Goal: Task Accomplishment & Management: Manage account settings

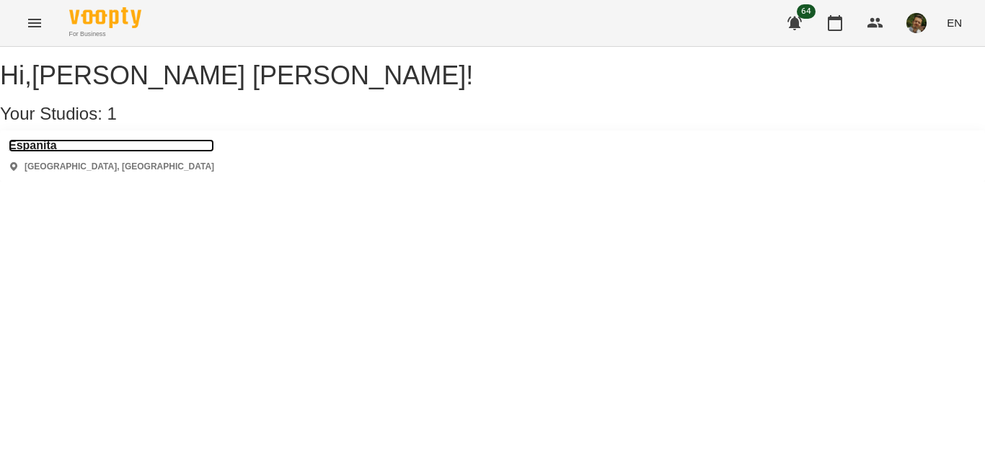
click at [44, 152] on h3 "Espanita" at bounding box center [112, 145] width 206 height 13
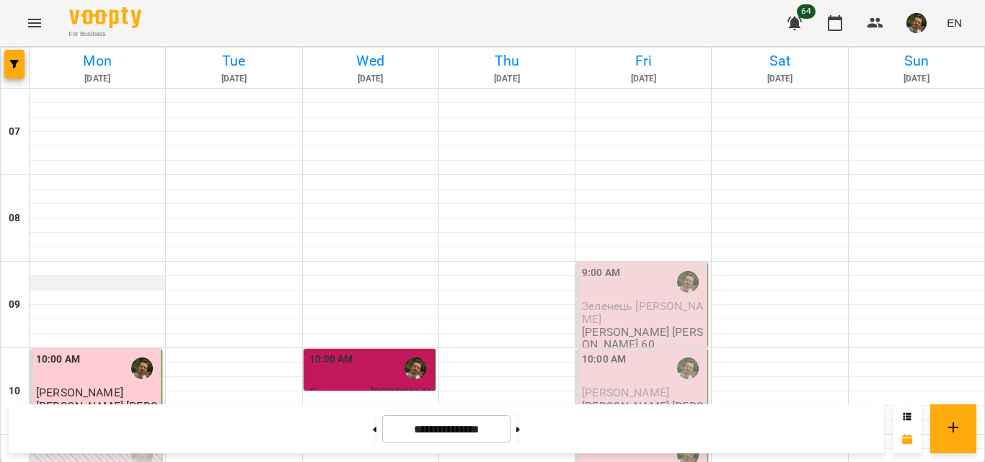
scroll to position [120, 0]
click at [616, 265] on div "9:00 AM" at bounding box center [643, 281] width 123 height 33
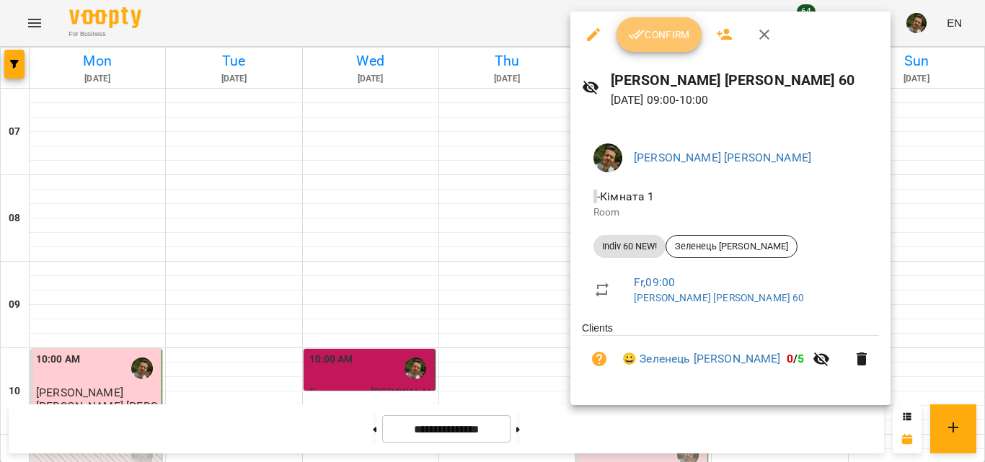
click at [663, 30] on span "Confirm" at bounding box center [659, 34] width 62 height 17
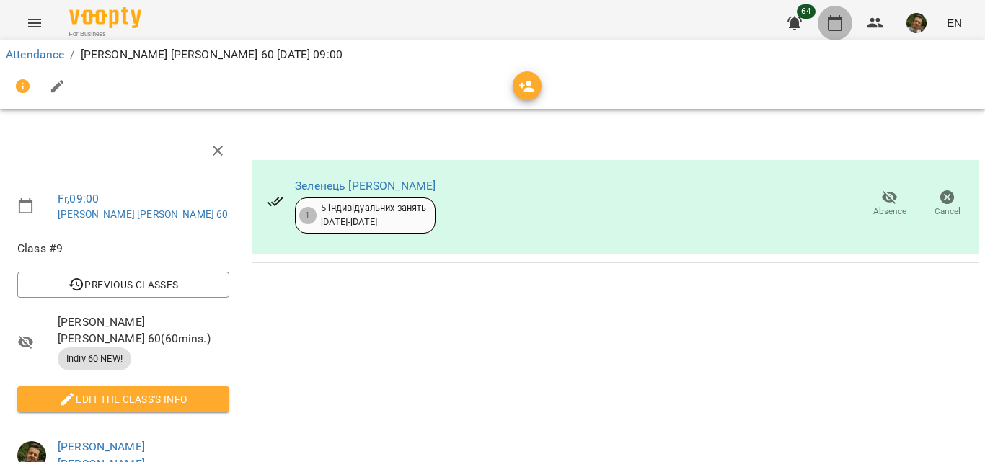
click at [844, 28] on icon "button" at bounding box center [834, 22] width 17 height 17
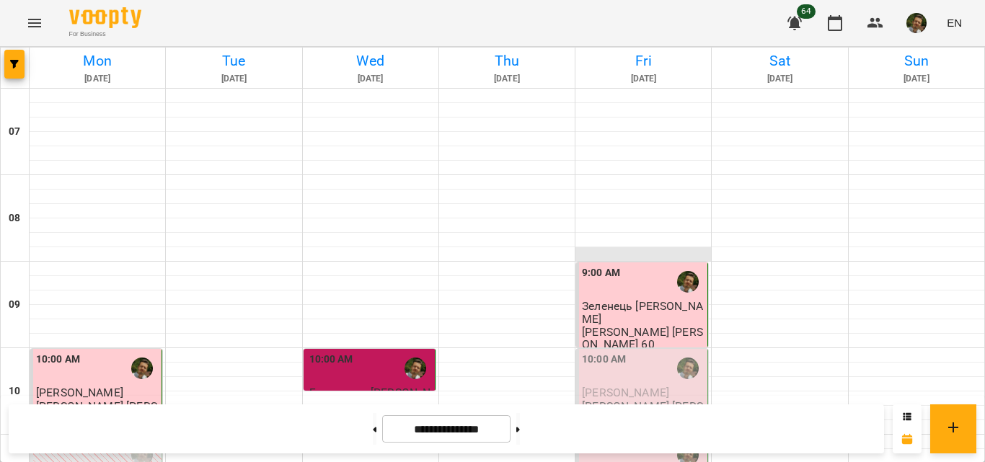
scroll to position [155, 0]
click at [648, 386] on span "[PERSON_NAME]" at bounding box center [625, 393] width 87 height 14
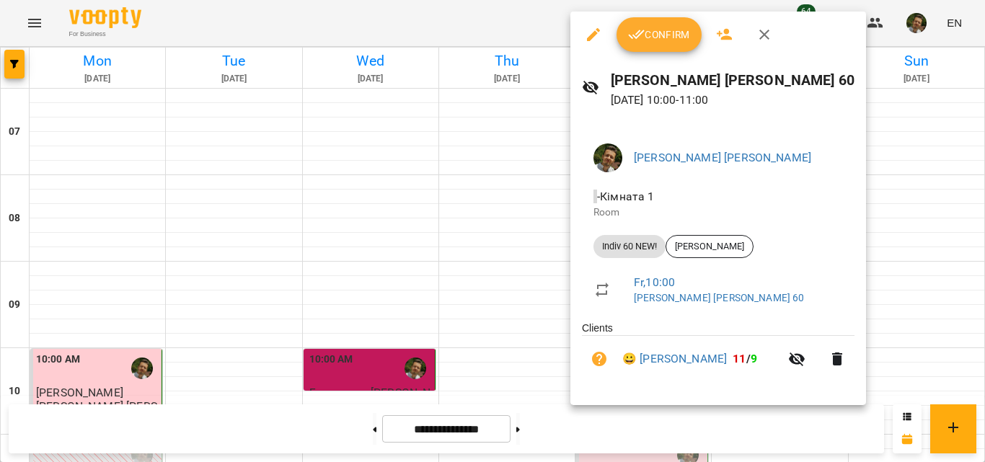
click at [662, 40] on span "Confirm" at bounding box center [659, 34] width 62 height 17
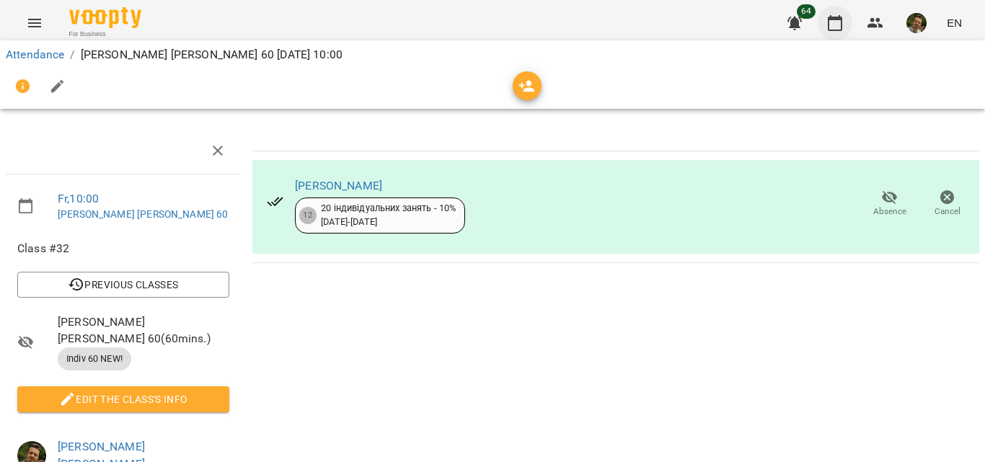
click at [825, 24] on button "button" at bounding box center [835, 23] width 35 height 35
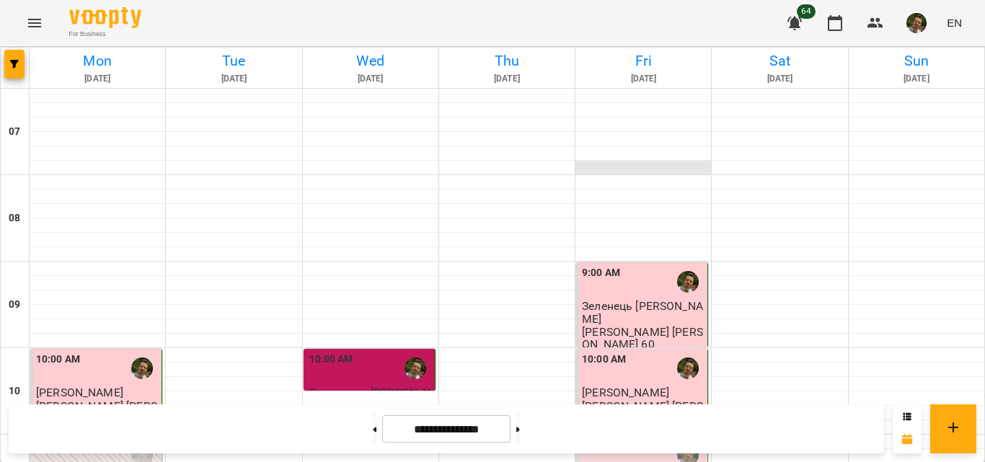
scroll to position [388, 0]
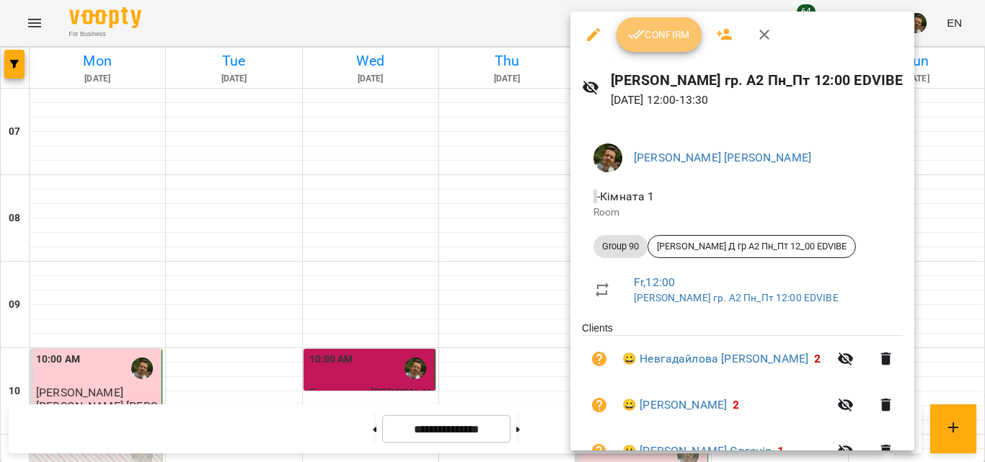
click at [653, 35] on span "Confirm" at bounding box center [659, 34] width 62 height 17
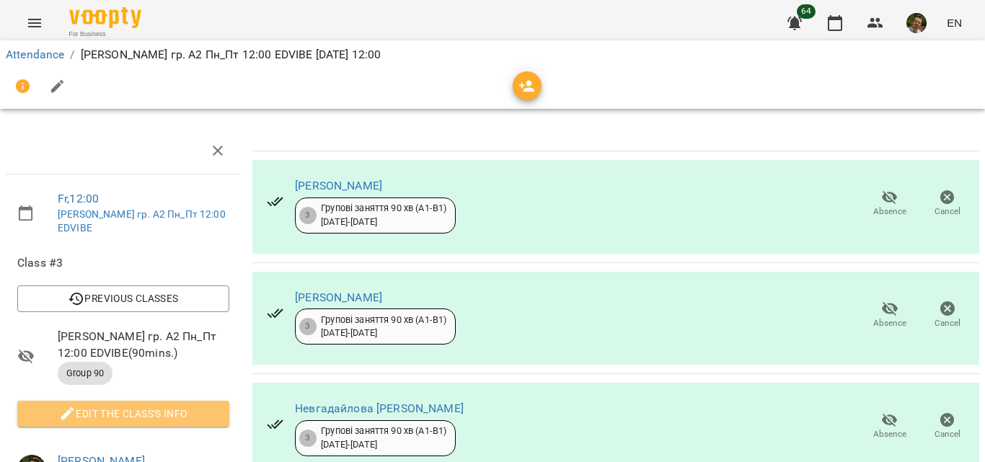
click at [131, 413] on span "Edit the class's Info" at bounding box center [123, 413] width 189 height 17
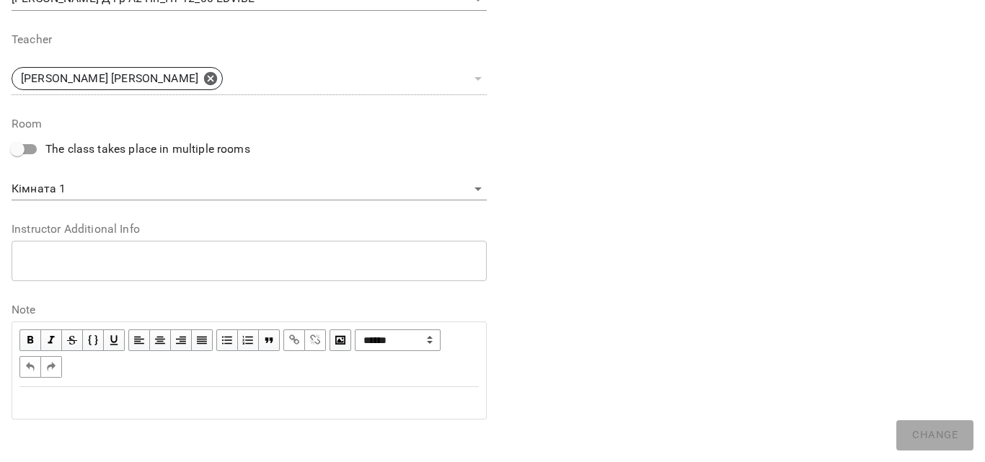
scroll to position [524, 0]
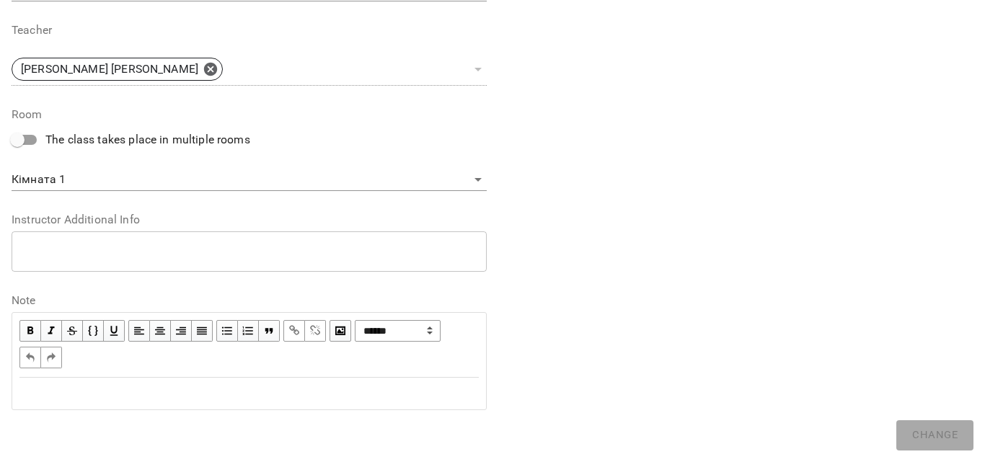
click at [110, 396] on div "Edit text" at bounding box center [248, 393] width 459 height 17
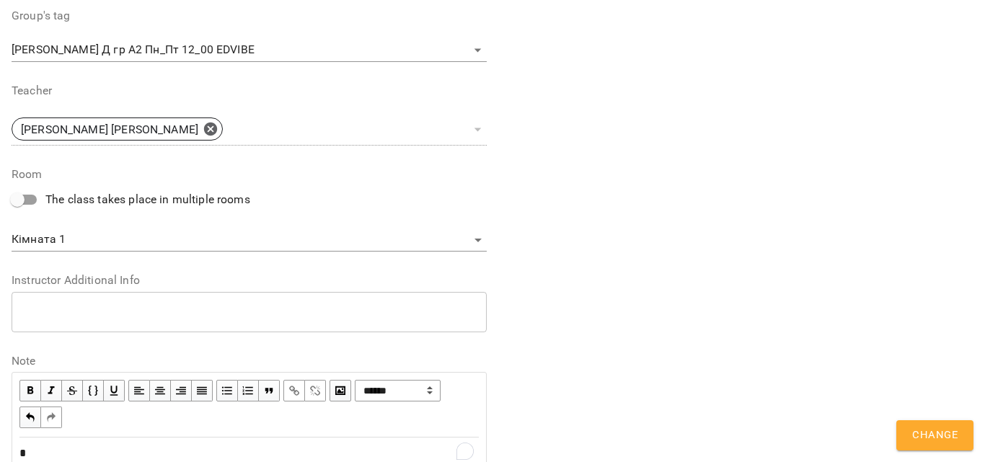
scroll to position [584, 0]
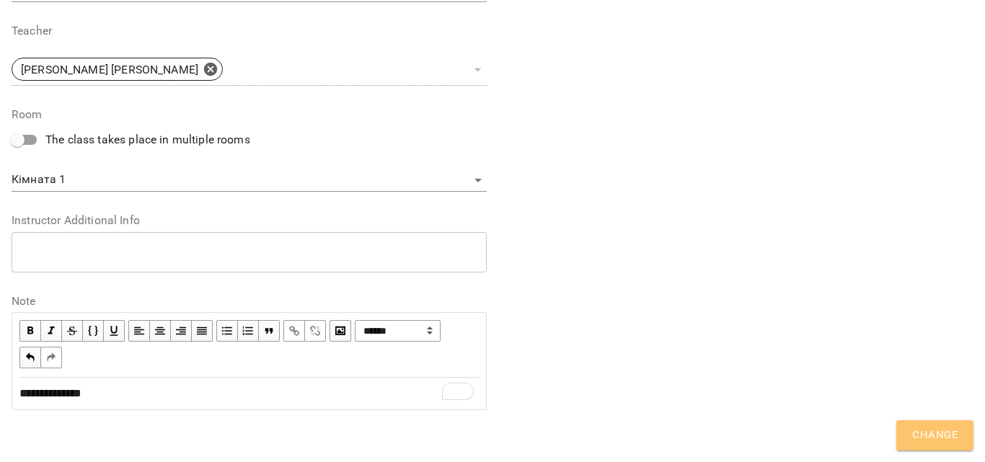
click at [924, 445] on button "Change" at bounding box center [934, 435] width 77 height 30
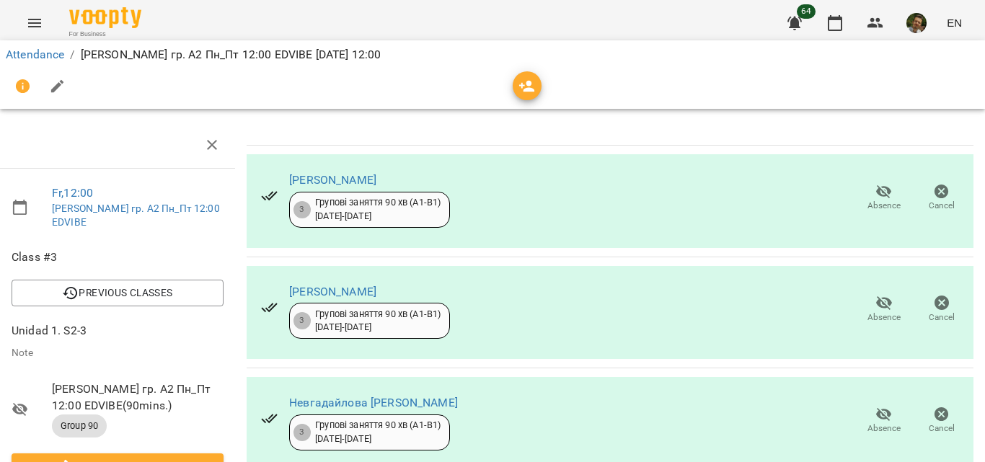
scroll to position [64, 5]
click at [876, 294] on icon "button" at bounding box center [884, 302] width 17 height 17
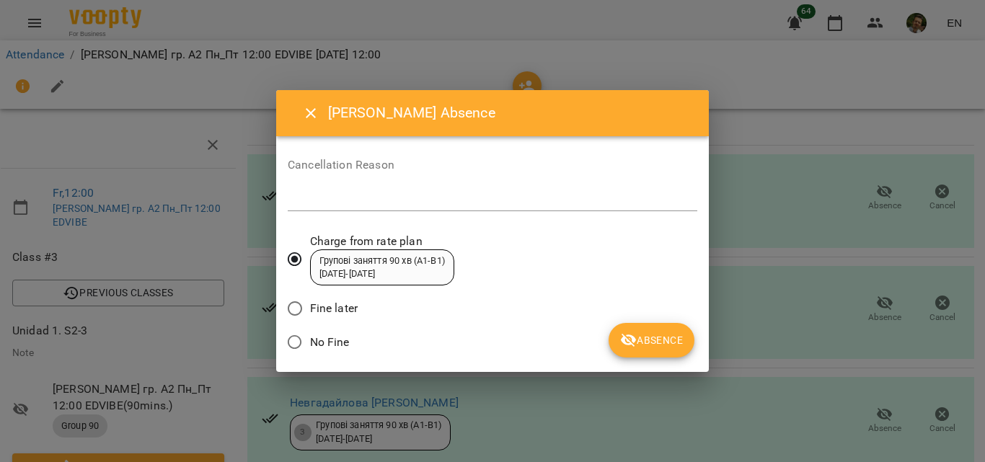
click at [311, 334] on span "No Fine" at bounding box center [330, 342] width 40 height 17
click at [623, 340] on icon "submit" at bounding box center [629, 341] width 16 height 14
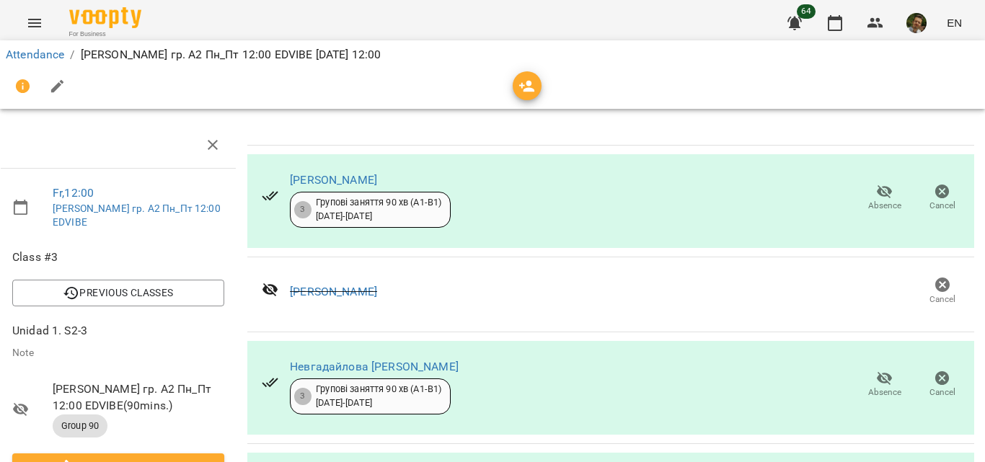
scroll to position [678, 5]
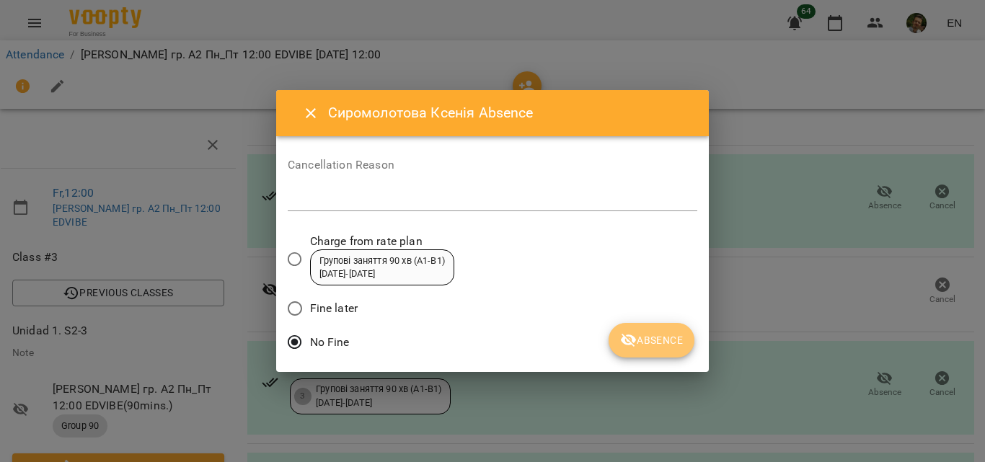
click at [632, 333] on icon "submit" at bounding box center [628, 340] width 17 height 17
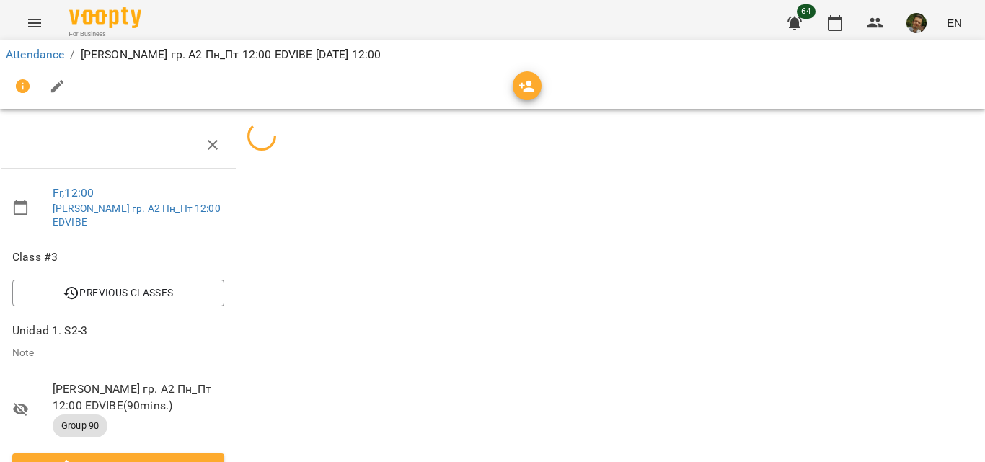
scroll to position [643, 5]
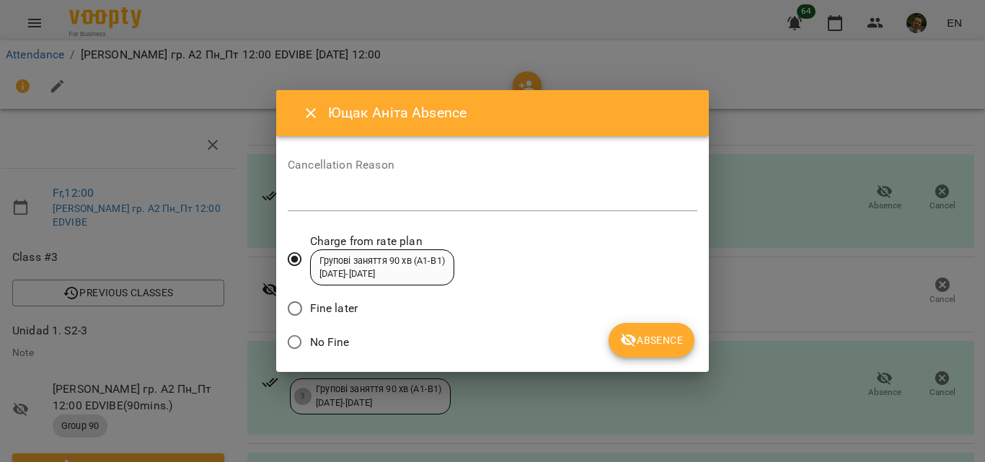
click at [336, 335] on span "No Fine" at bounding box center [330, 342] width 40 height 17
click at [635, 337] on icon "submit" at bounding box center [629, 341] width 16 height 14
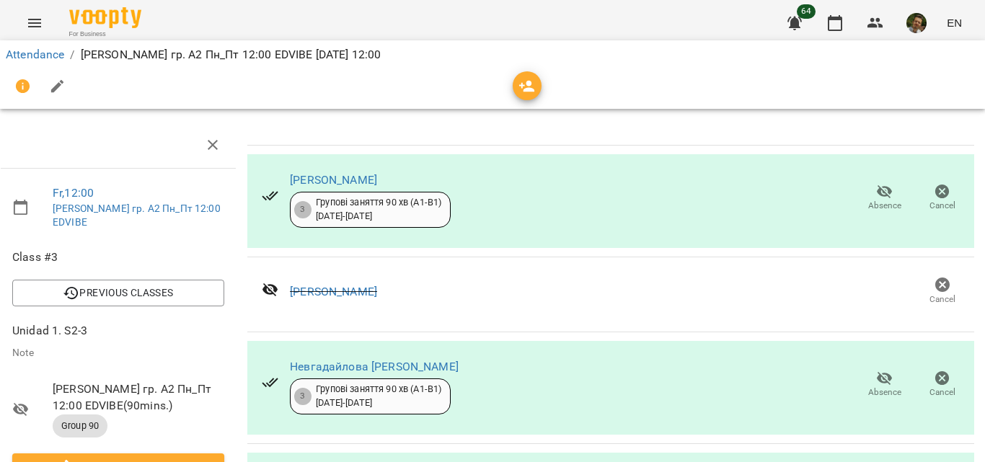
scroll to position [0, 5]
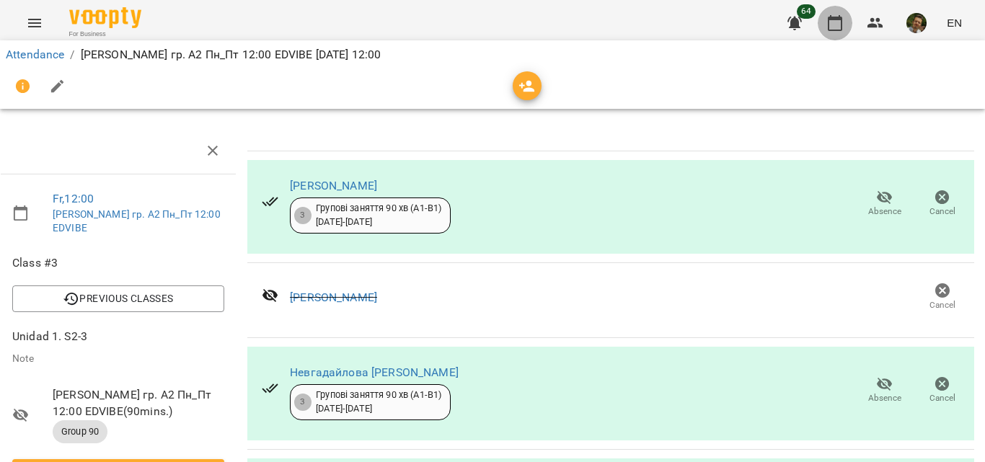
click at [841, 22] on icon "button" at bounding box center [834, 22] width 17 height 17
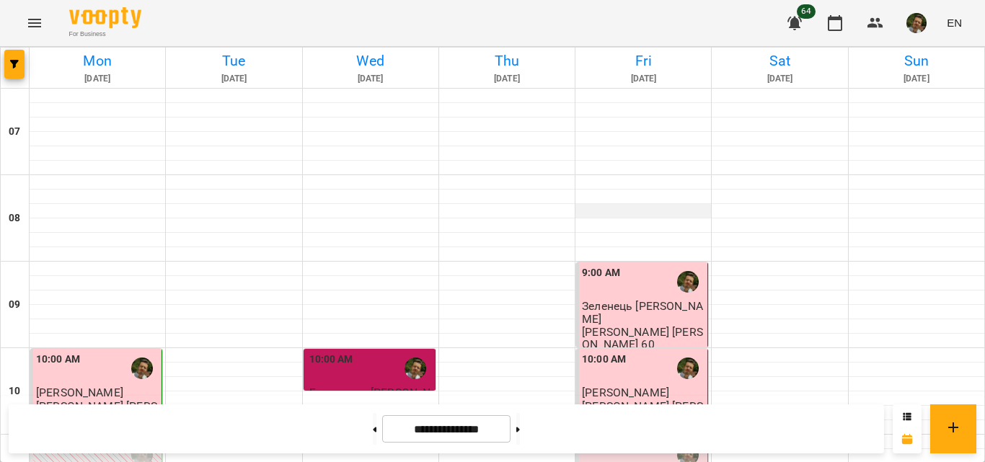
scroll to position [842, 0]
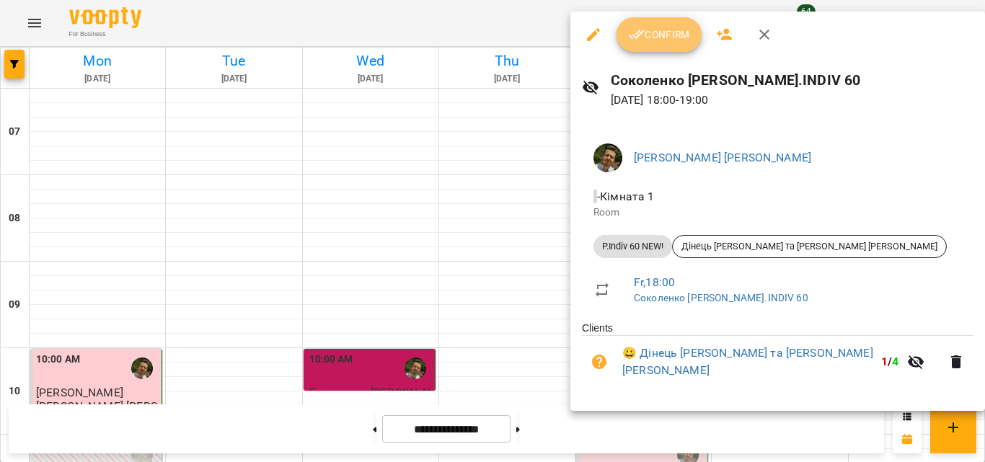
click at [648, 44] on button "Confirm" at bounding box center [659, 34] width 85 height 35
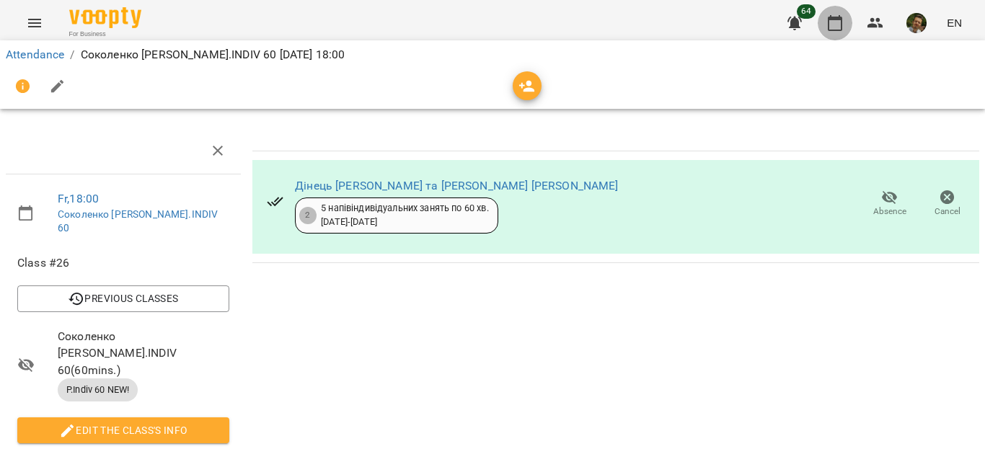
click at [839, 27] on icon "button" at bounding box center [834, 22] width 17 height 17
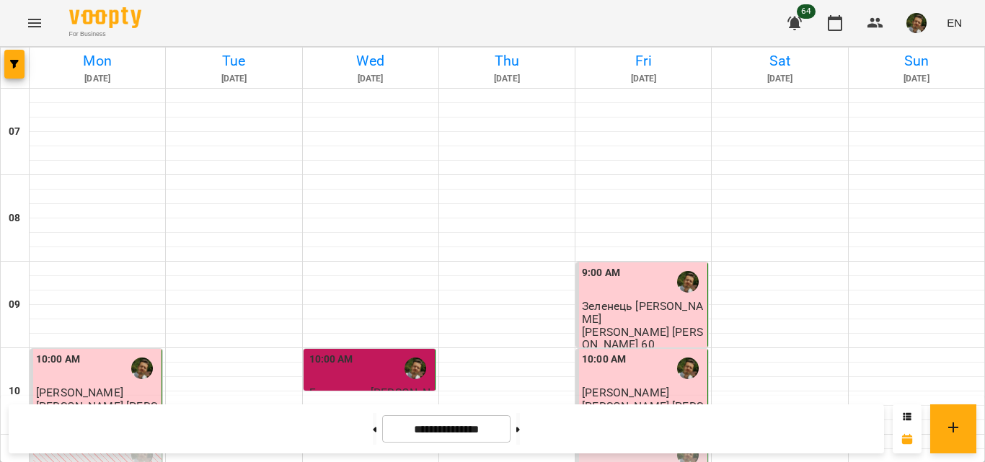
scroll to position [769, 0]
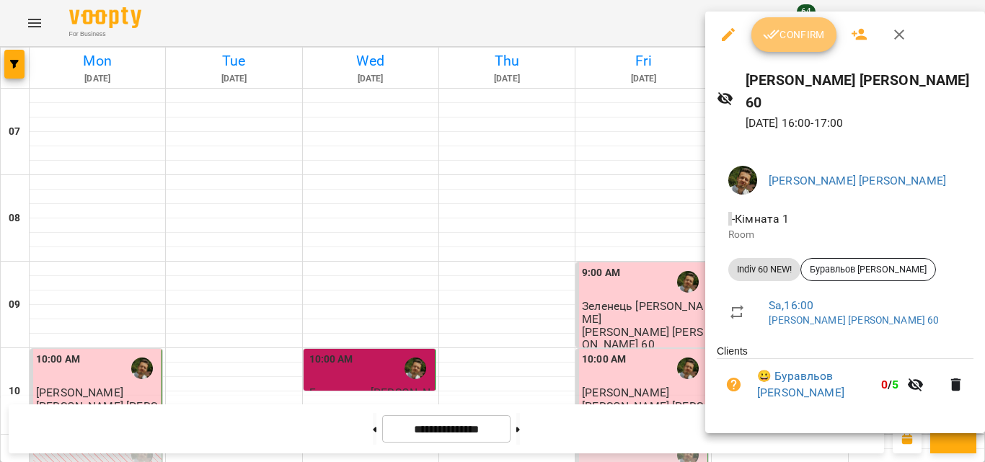
click at [764, 32] on icon "button" at bounding box center [771, 34] width 17 height 17
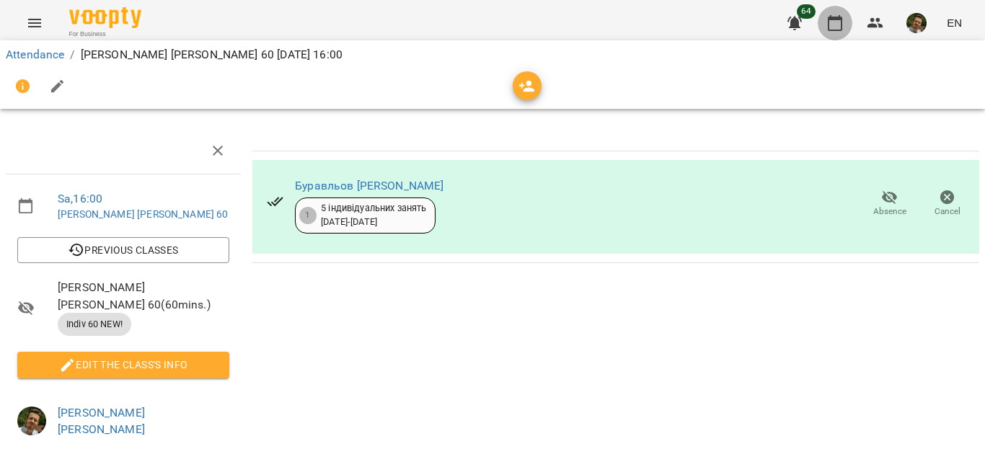
click at [840, 27] on icon "button" at bounding box center [834, 22] width 17 height 17
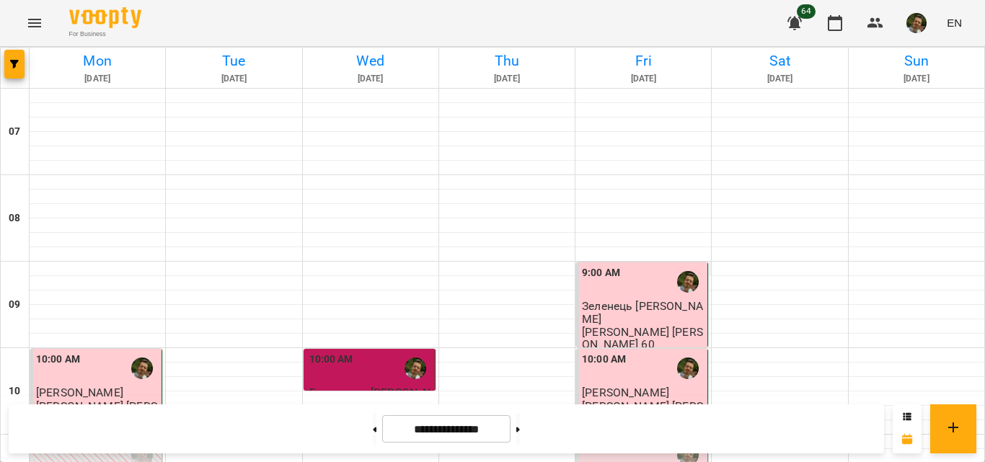
scroll to position [355, 0]
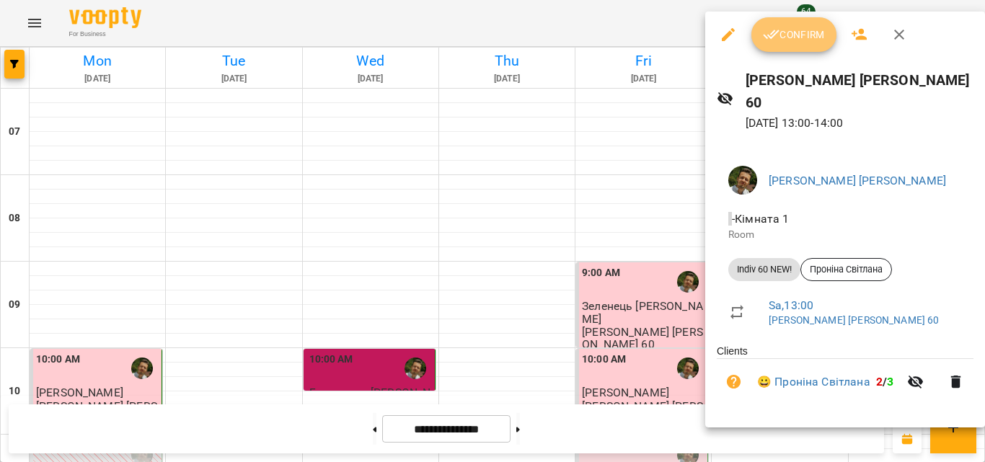
click at [774, 43] on span "Confirm" at bounding box center [794, 34] width 62 height 17
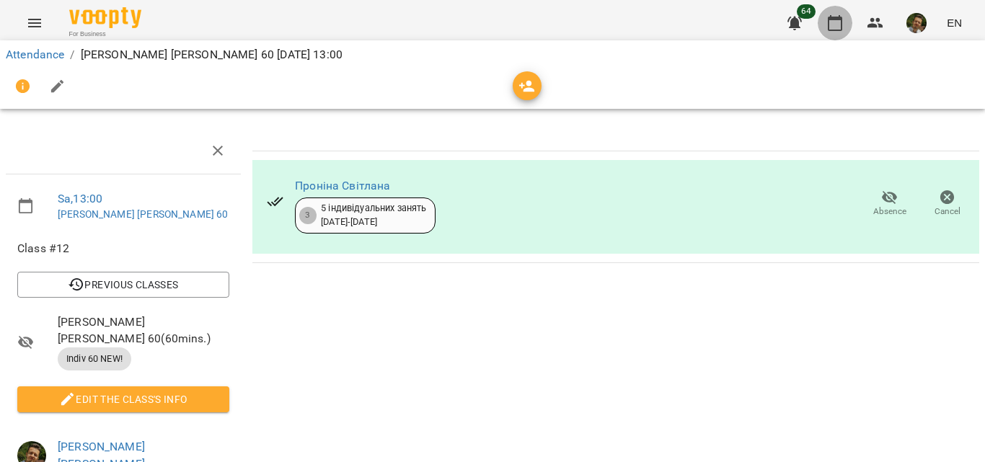
click at [837, 25] on icon "button" at bounding box center [834, 22] width 17 height 17
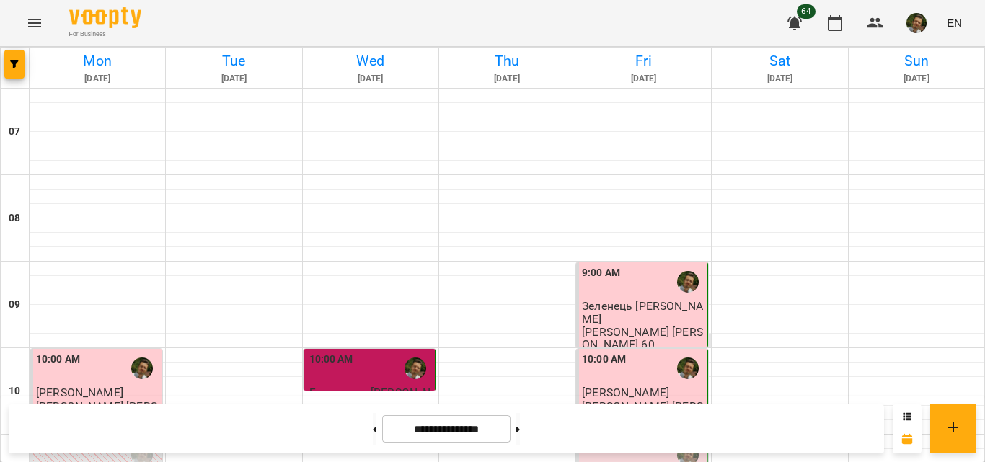
scroll to position [1067, 0]
click at [520, 438] on button at bounding box center [518, 429] width 4 height 32
type input "**********"
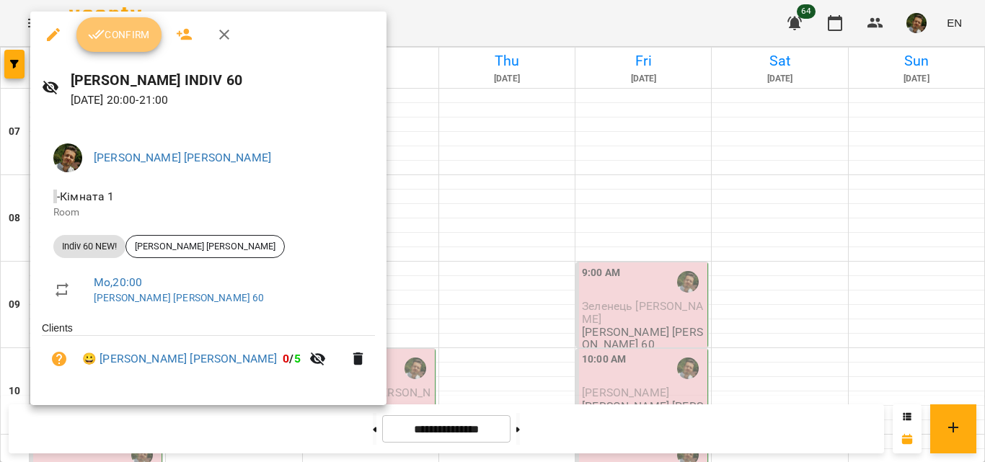
click at [137, 33] on span "Confirm" at bounding box center [119, 34] width 62 height 17
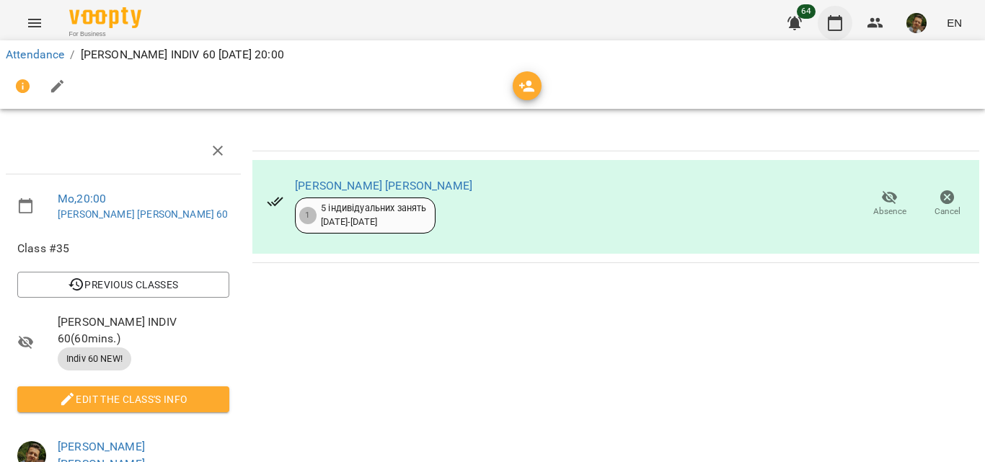
click at [837, 17] on icon "button" at bounding box center [835, 23] width 14 height 16
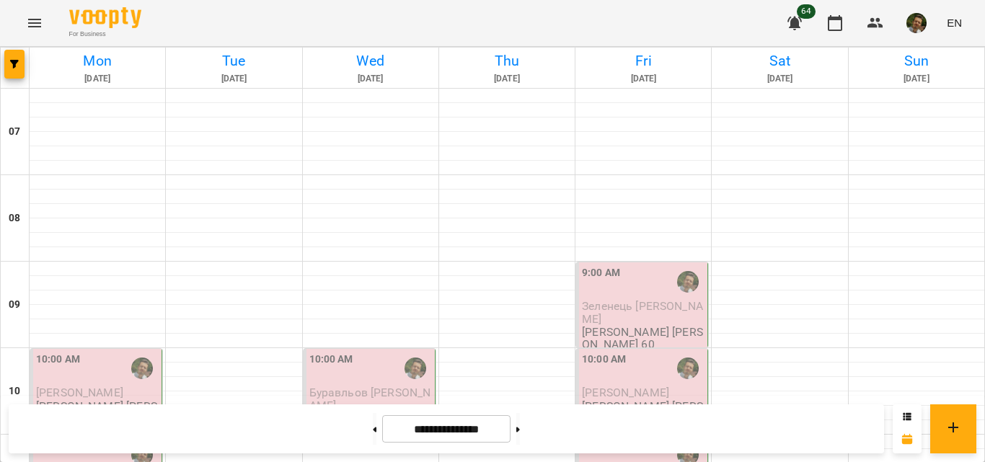
scroll to position [62, 0]
click at [107, 386] on span "[PERSON_NAME]" at bounding box center [79, 393] width 87 height 14
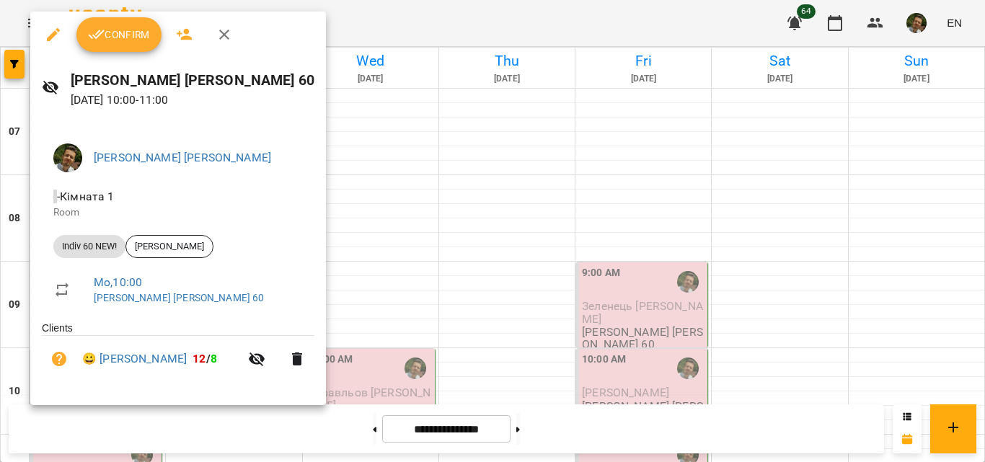
click at [140, 45] on button "Confirm" at bounding box center [118, 34] width 85 height 35
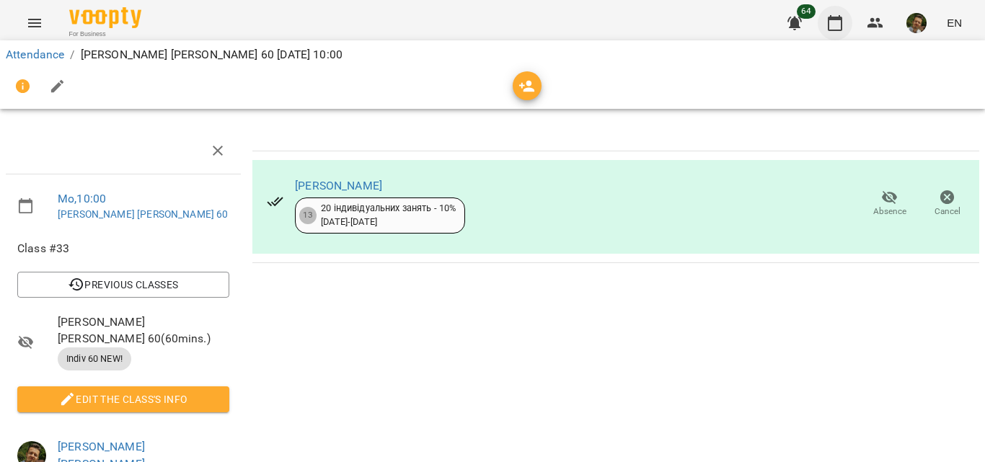
click at [844, 22] on icon "button" at bounding box center [834, 22] width 17 height 17
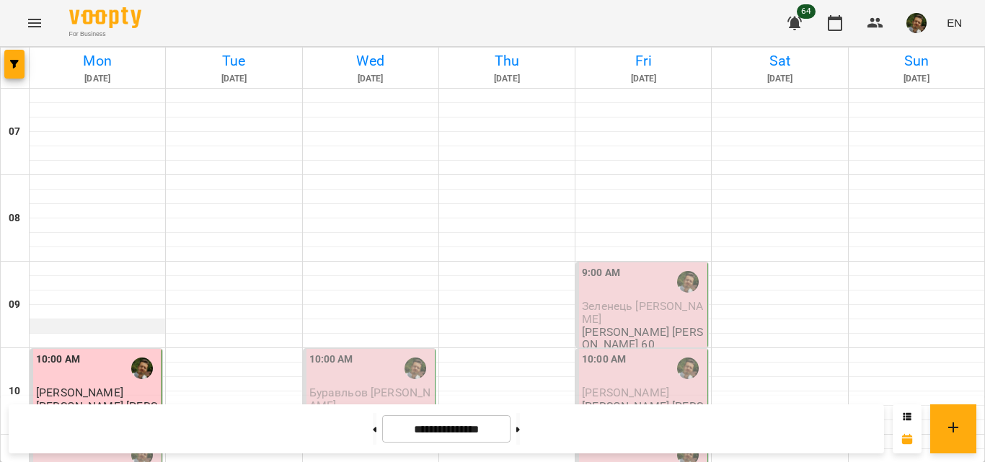
scroll to position [257, 0]
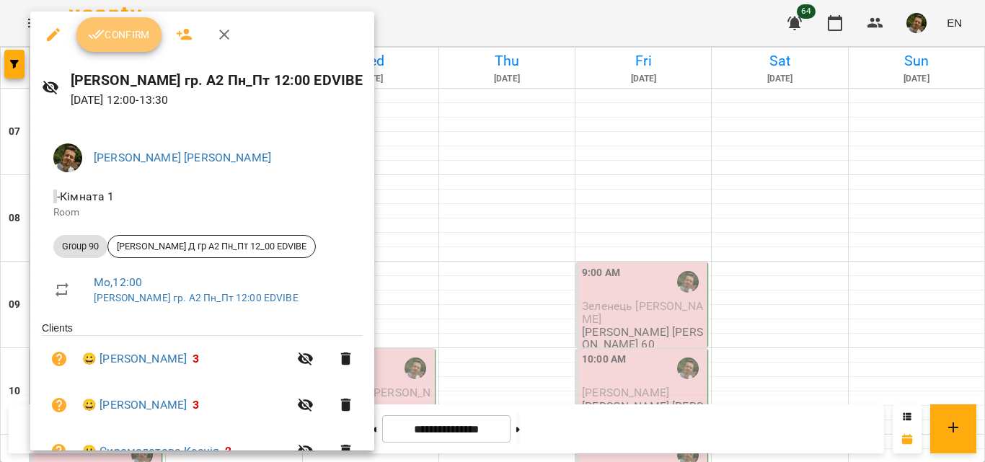
click at [135, 49] on button "Confirm" at bounding box center [118, 34] width 85 height 35
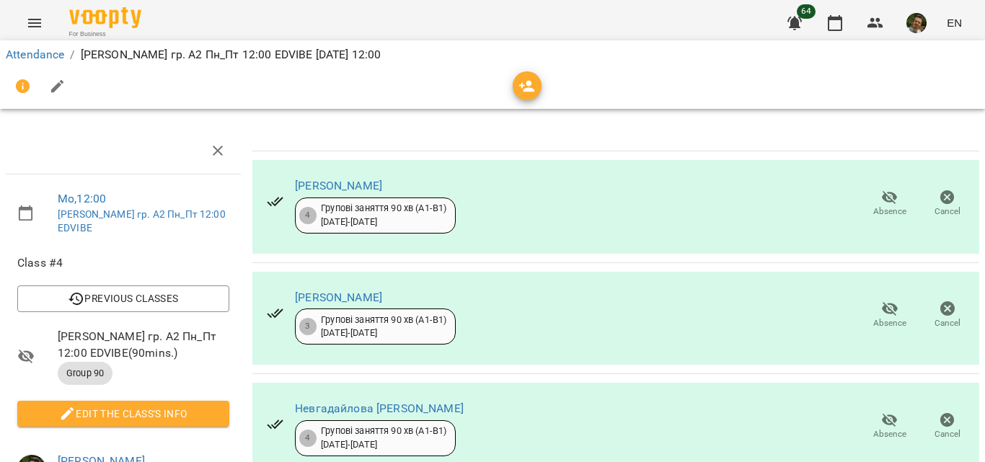
scroll to position [47, 0]
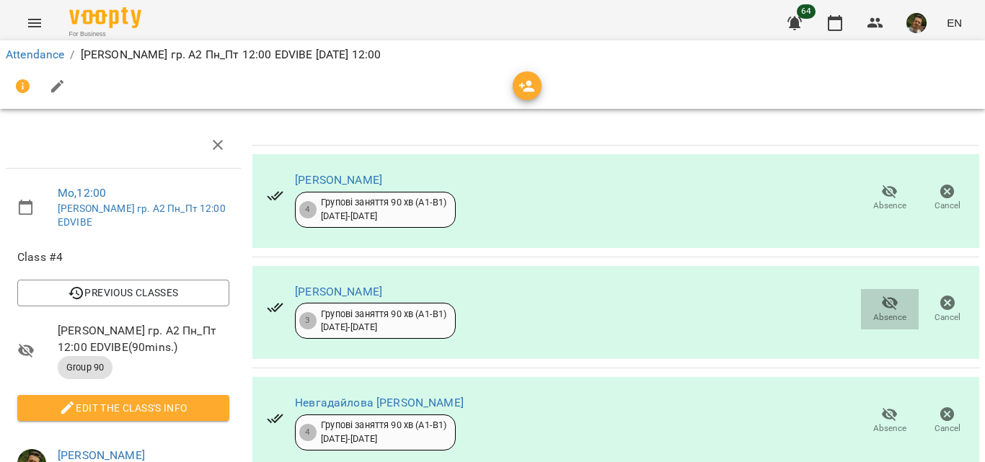
click at [882, 296] on icon "button" at bounding box center [890, 303] width 16 height 14
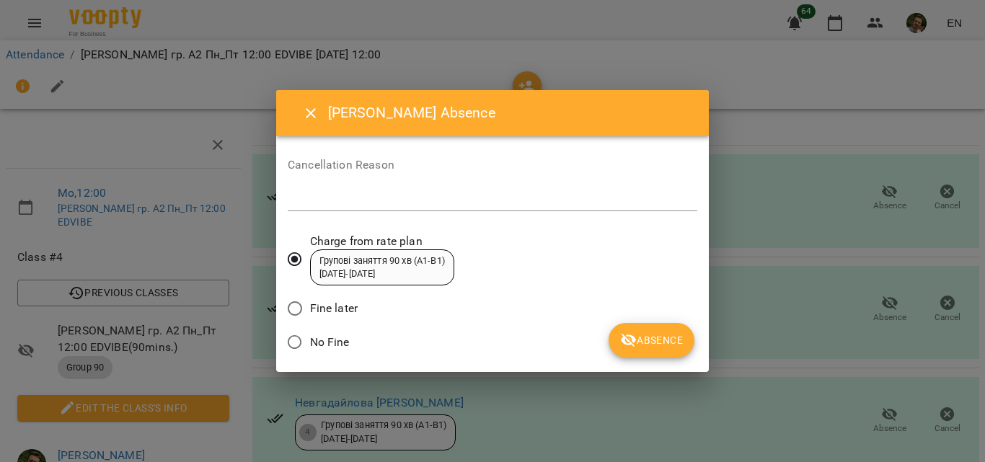
click at [329, 345] on span "No Fine" at bounding box center [330, 342] width 40 height 17
click at [652, 331] on button "Absence" at bounding box center [652, 340] width 86 height 35
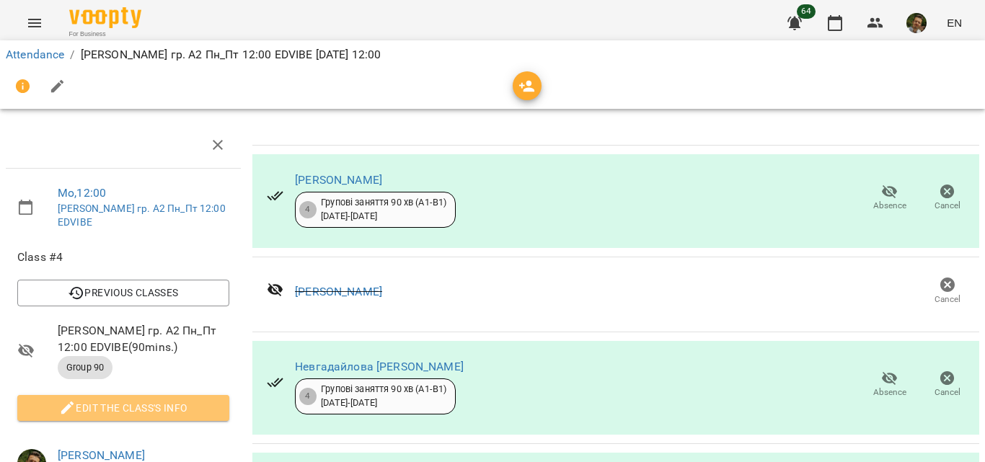
click at [131, 400] on span "Edit the class's Info" at bounding box center [123, 408] width 189 height 17
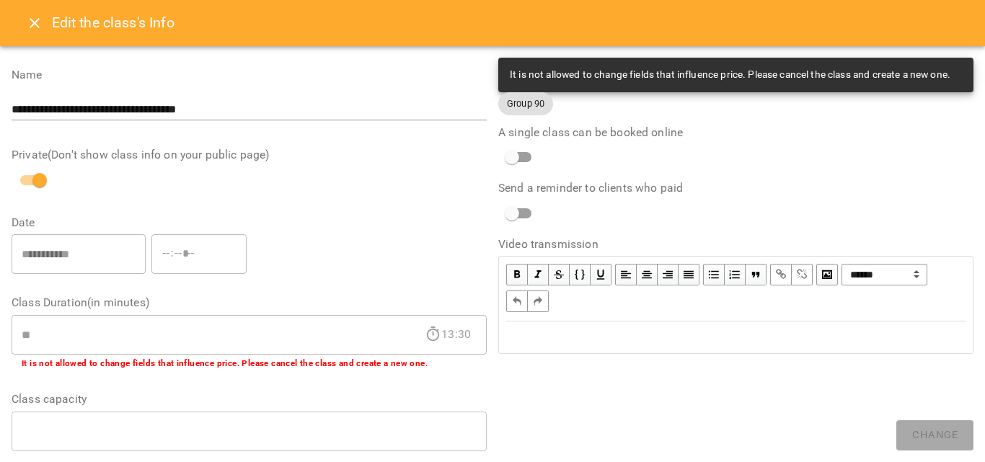
scroll to position [524, 0]
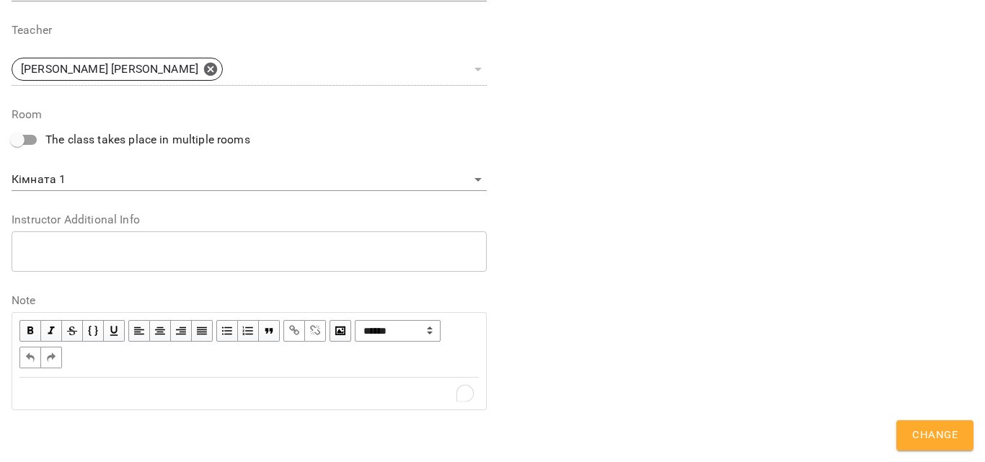
click at [125, 390] on div "To enrich screen reader interactions, please activate Accessibility in Grammarl…" at bounding box center [248, 393] width 459 height 17
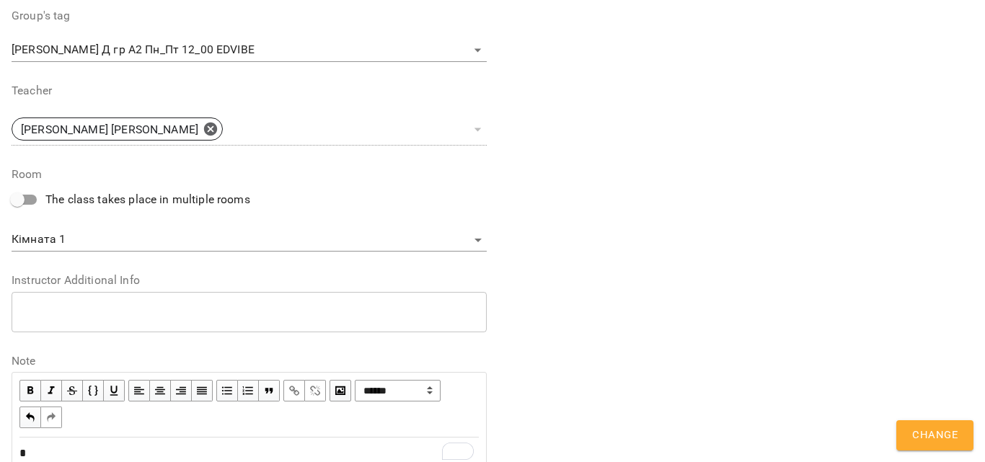
scroll to position [584, 0]
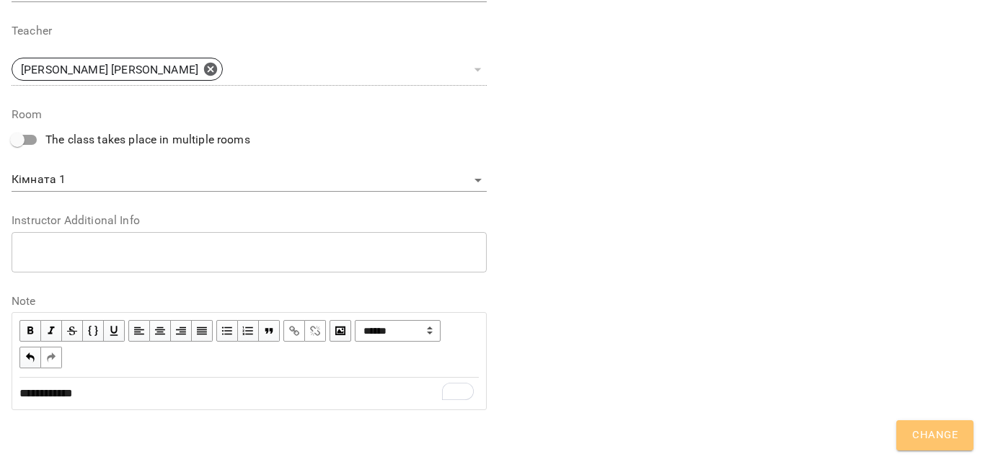
click at [923, 433] on span "Change" at bounding box center [934, 435] width 45 height 19
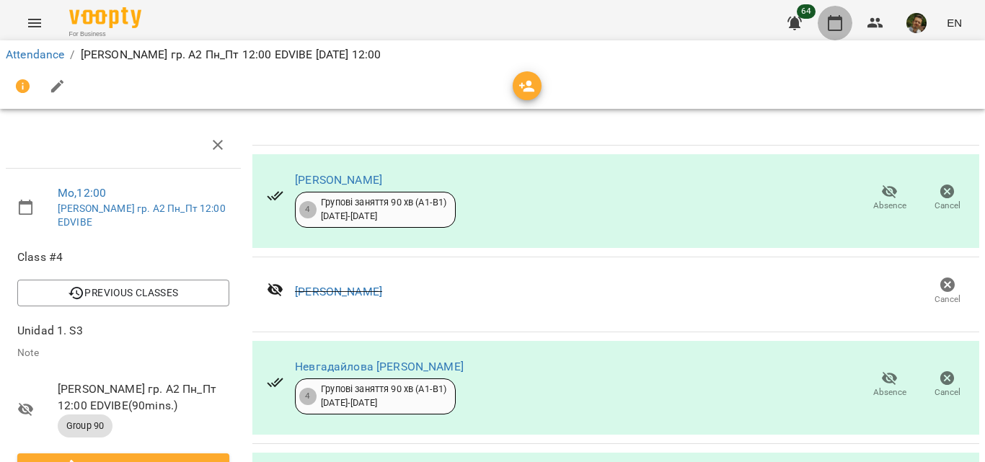
click at [825, 11] on button "button" at bounding box center [835, 23] width 35 height 35
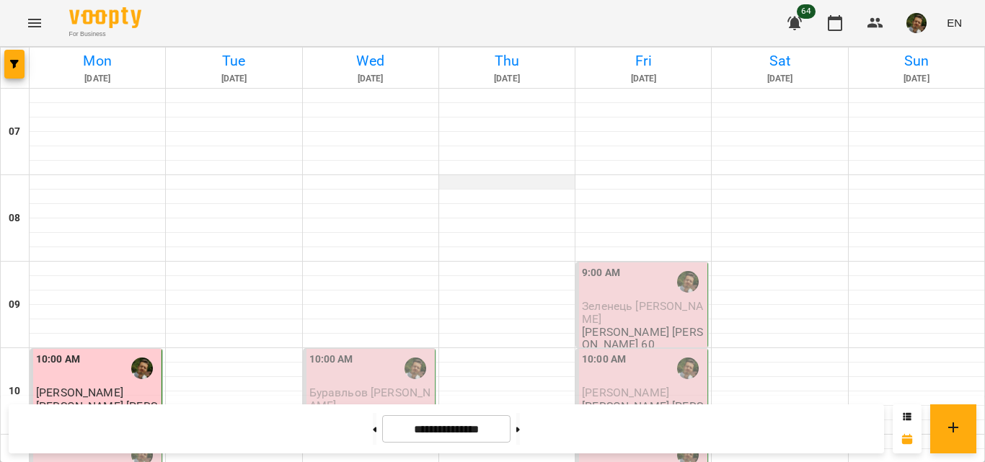
scroll to position [867, 0]
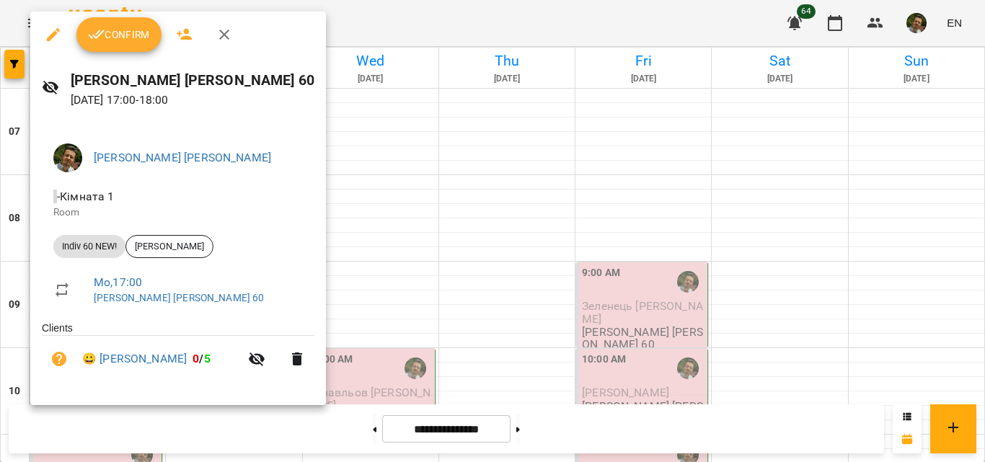
click at [124, 31] on span "Confirm" at bounding box center [119, 34] width 62 height 17
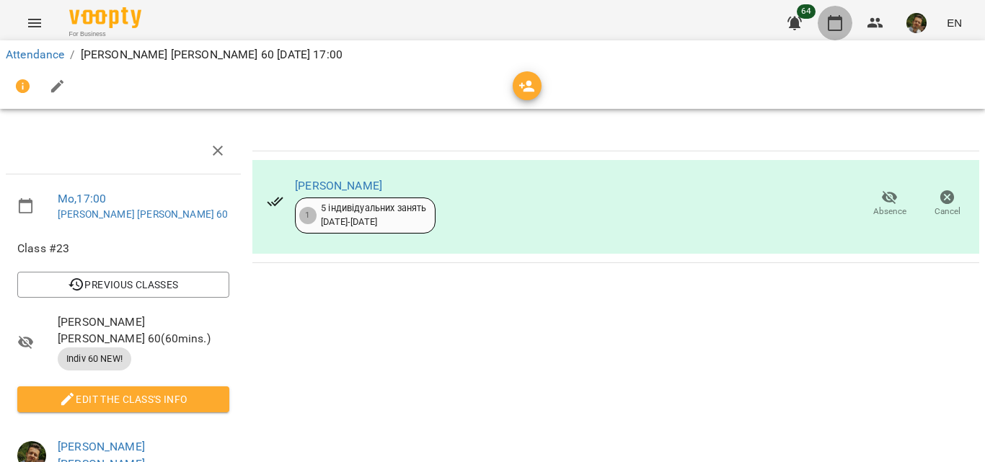
click at [837, 32] on button "button" at bounding box center [835, 23] width 35 height 35
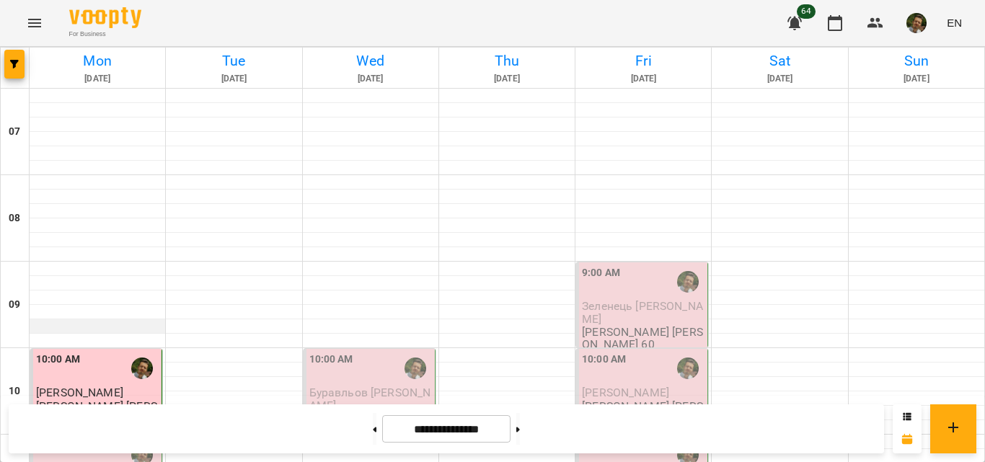
scroll to position [756, 0]
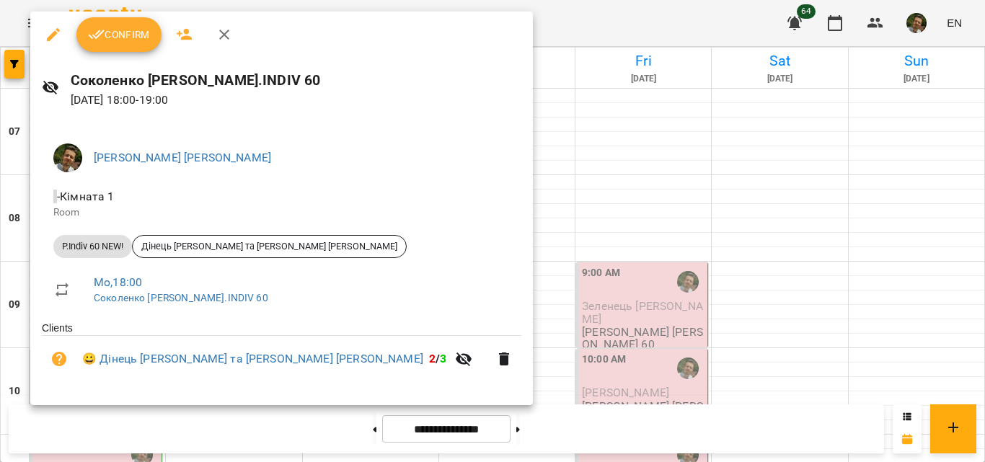
click at [132, 29] on span "Confirm" at bounding box center [119, 34] width 62 height 17
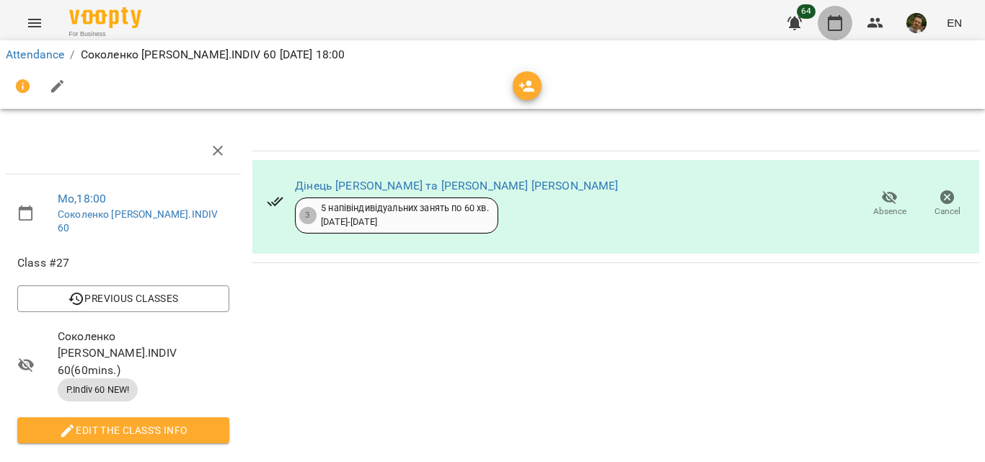
click at [842, 20] on icon "button" at bounding box center [835, 23] width 14 height 16
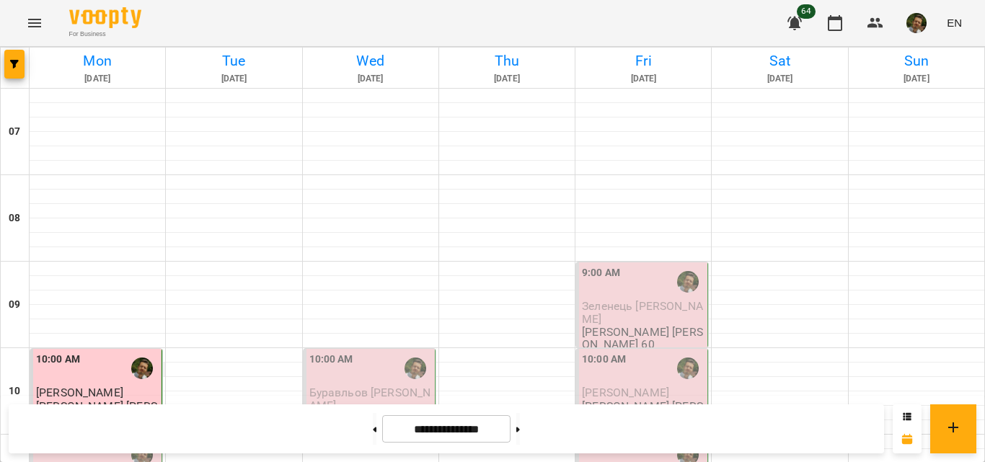
scroll to position [832, 0]
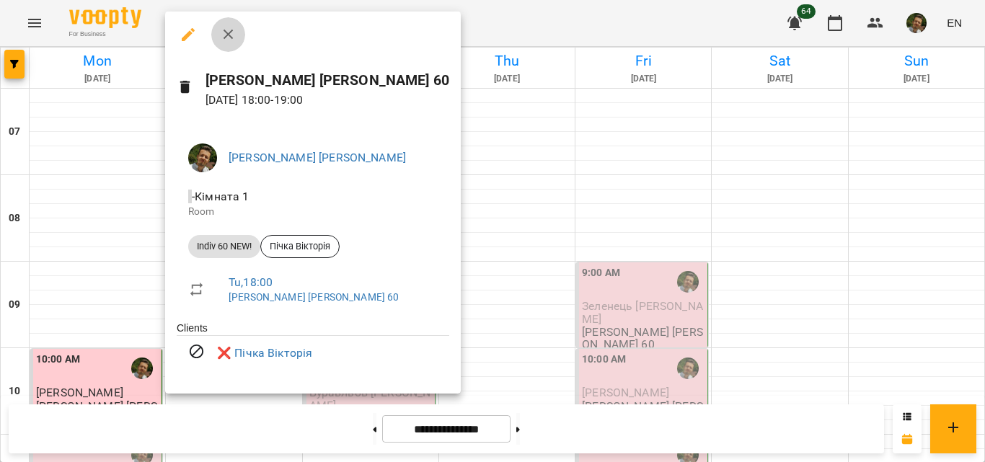
click at [227, 30] on icon "button" at bounding box center [228, 34] width 17 height 17
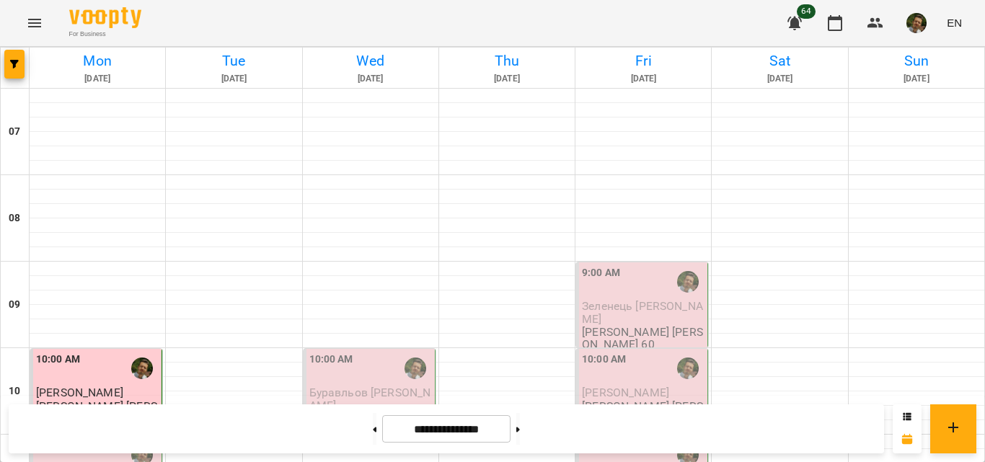
scroll to position [0, 0]
